Goal: Obtain resource: Download file/media

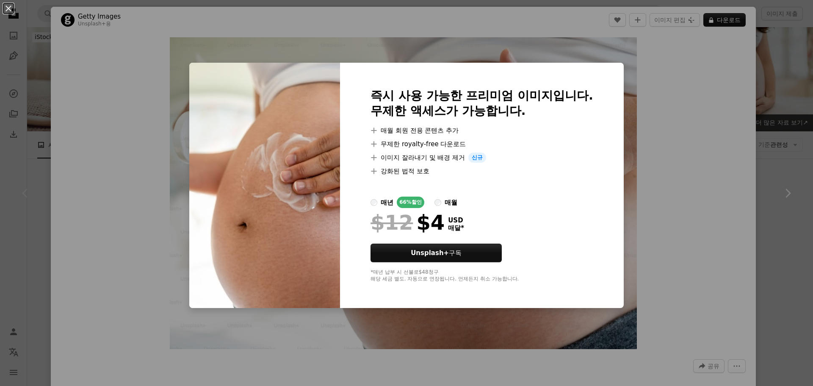
drag, startPoint x: 696, startPoint y: 305, endPoint x: 698, endPoint y: 309, distance: 4.5
click at [697, 308] on div "An X shape 즉시 사용 가능한 프리미엄 이미지입니다. 무제한 액세스가 가능합니다. A plus sign 매월 회원 전용 콘텐츠 추가 A…" at bounding box center [406, 193] width 813 height 386
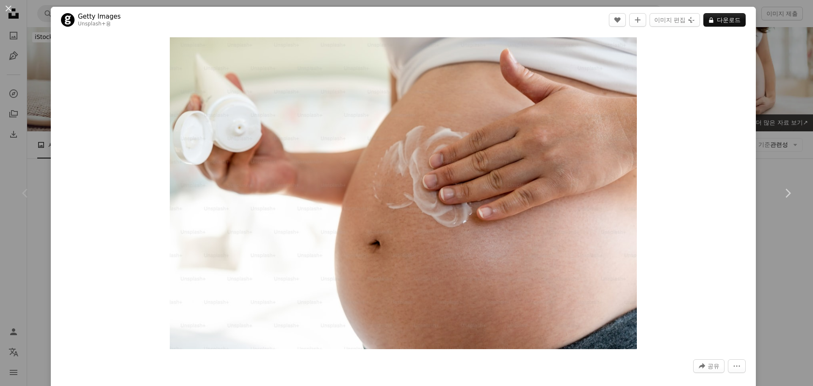
click at [784, 329] on div "An X shape Chevron left Chevron right Getty Images Unsplash+ 용 A heart A plus s…" at bounding box center [406, 193] width 813 height 386
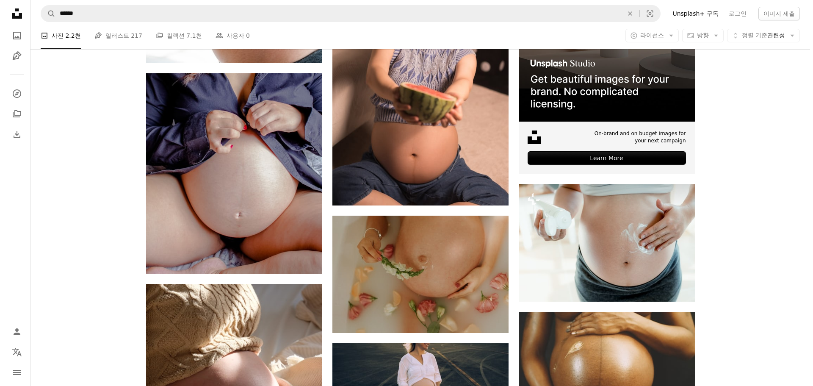
scroll to position [296, 0]
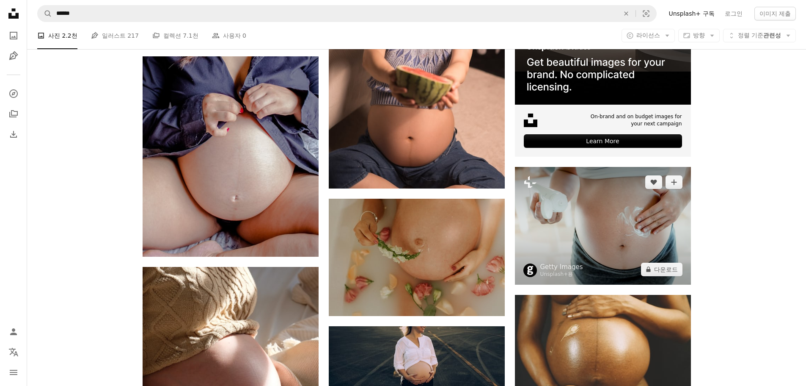
click at [639, 210] on img at bounding box center [603, 226] width 176 height 118
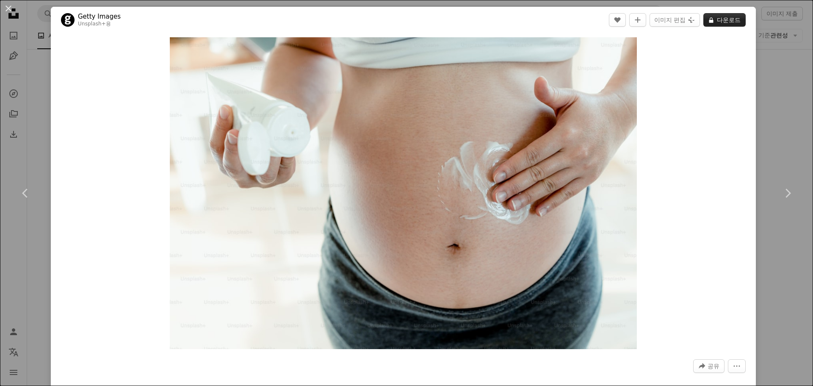
click at [722, 19] on button "A lock 다운로드" at bounding box center [724, 20] width 42 height 14
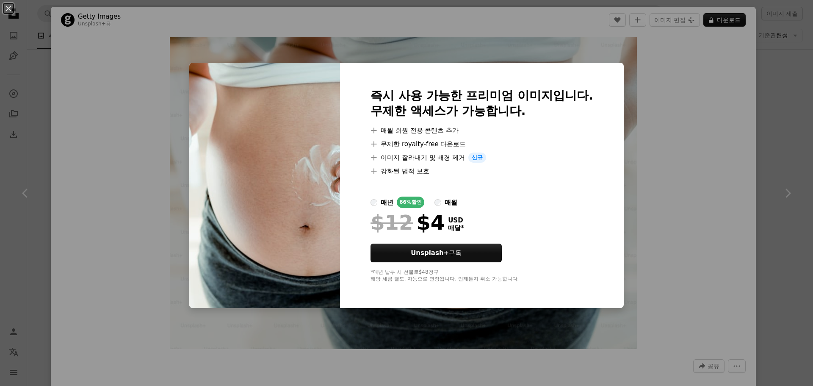
click at [805, 213] on div "An X shape 즉시 사용 가능한 프리미엄 이미지입니다. 무제한 액세스가 가능합니다. A plus sign 매월 회원 전용 콘텐츠 추가 A…" at bounding box center [406, 193] width 813 height 386
